Goal: Task Accomplishment & Management: Manage account settings

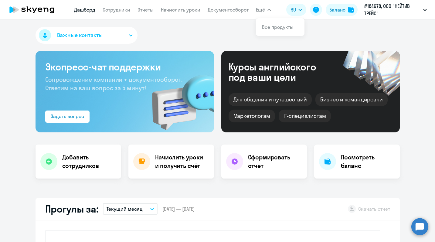
select select "30"
click at [89, 5] on nav "[PERSON_NAME] Отчеты Начислить уроки Документооборот" at bounding box center [161, 10] width 174 height 12
click at [88, 8] on link "Дашборд" at bounding box center [84, 10] width 21 height 6
click at [43, 9] on icon at bounding box center [31, 9] width 53 height 15
click at [107, 10] on link "Сотрудники" at bounding box center [117, 10] width 28 height 6
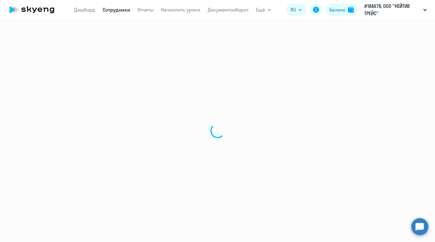
select select "30"
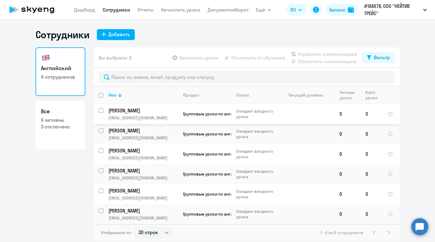
click at [242, 113] on p "Ожидает вводного урока" at bounding box center [257, 113] width 42 height 11
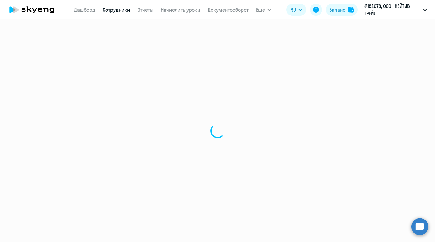
select select "english"
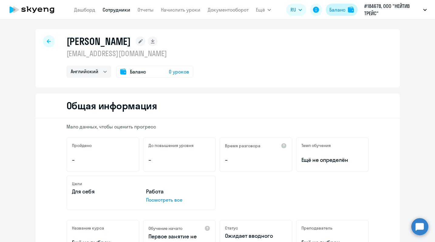
click at [341, 5] on button "Баланс" at bounding box center [342, 10] width 32 height 12
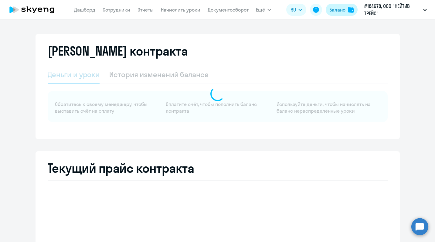
select select "english_adult_not_native_speaker"
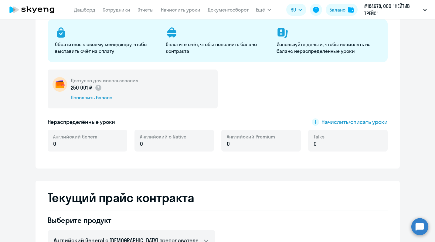
scroll to position [113, 0]
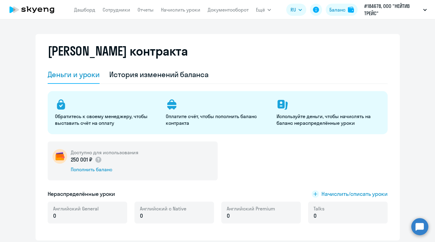
select select "english"
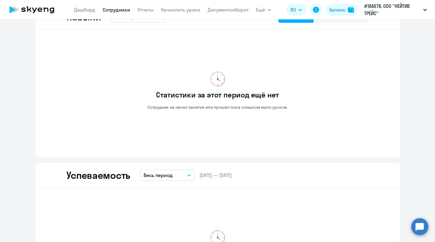
scroll to position [330, 0]
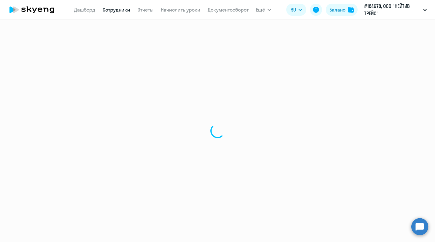
select select "30"
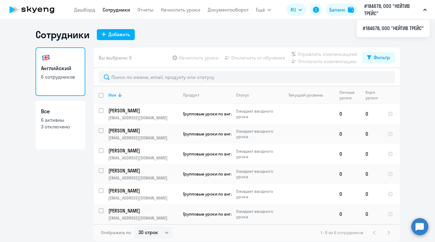
click at [379, 12] on p "#184678, ООО "НЕЙТИВ ТРЕЙС"" at bounding box center [392, 9] width 56 height 15
click at [375, 12] on p "#184678, ООО "НЕЙТИВ ТРЕЙС"" at bounding box center [392, 9] width 56 height 15
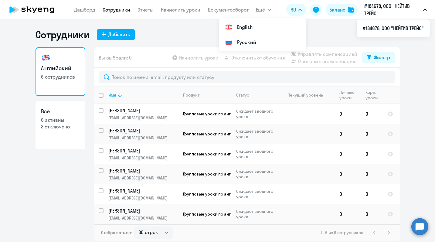
click at [299, 11] on icon "button" at bounding box center [300, 10] width 4 height 2
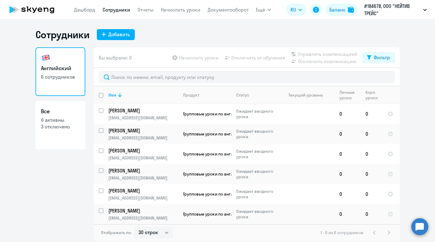
click at [299, 11] on icon "button" at bounding box center [300, 10] width 4 height 2
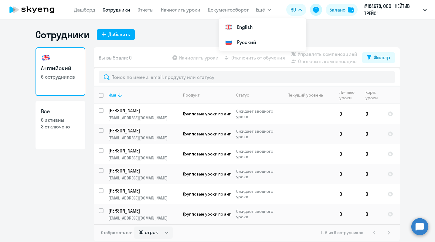
click at [318, 8] on icon at bounding box center [316, 10] width 6 height 6
